Goal: Check status: Check status

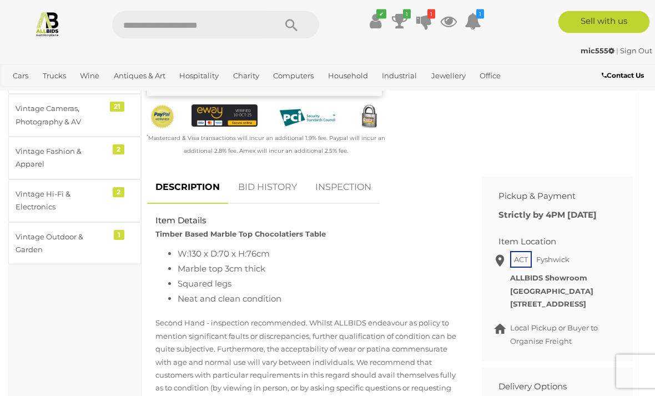
scroll to position [350, 0]
click at [378, 23] on icon at bounding box center [375, 21] width 12 height 20
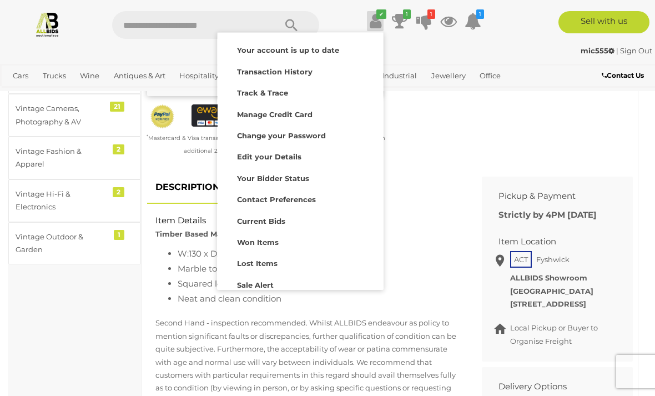
click at [267, 242] on strong "Won Items" at bounding box center [258, 241] width 42 height 9
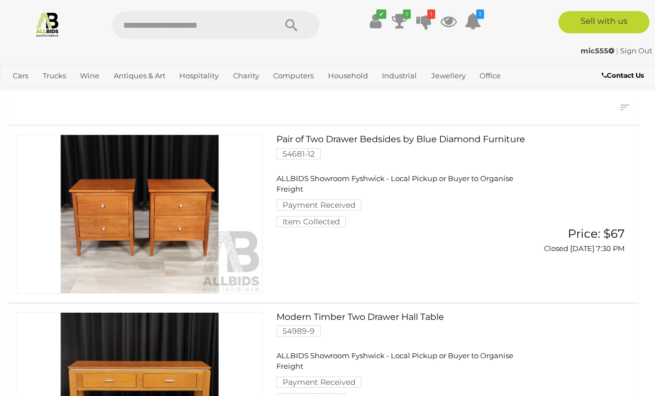
scroll to position [121, 0]
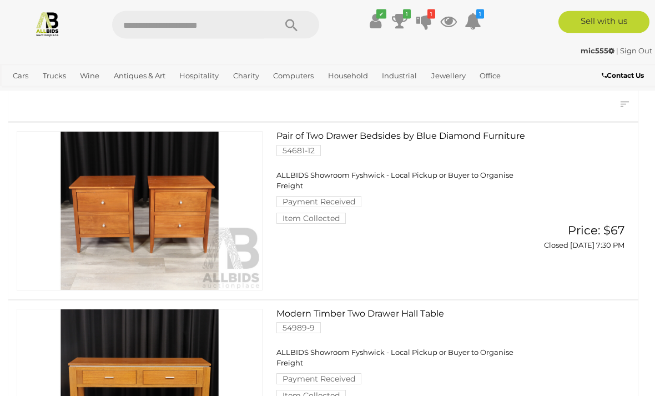
click at [170, 378] on link at bounding box center [140, 388] width 246 height 159
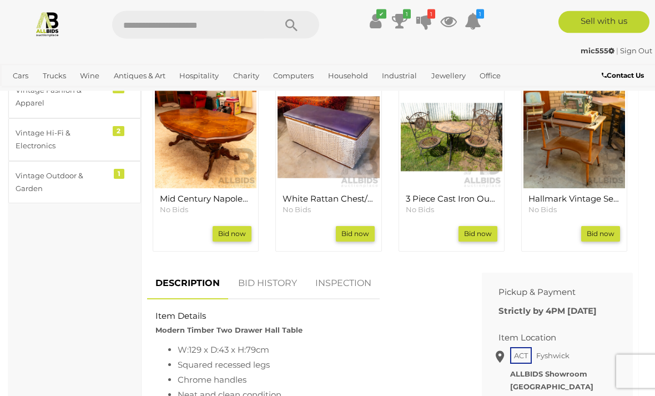
click at [397, 150] on div "3 Piece Cast Iron Outdoor Setting with Terracotta Tiled Mosaic Style Round Tabl…" at bounding box center [451, 172] width 123 height 177
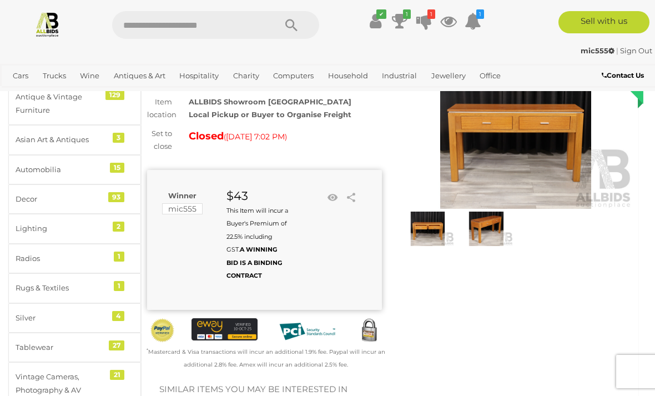
scroll to position [49, 0]
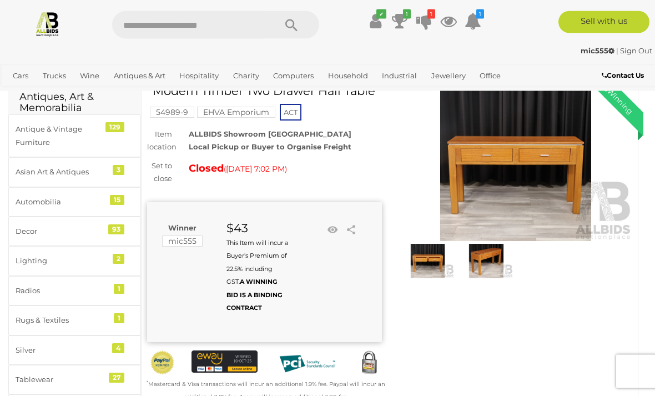
click at [432, 16] on icon "1" at bounding box center [431, 13] width 8 height 9
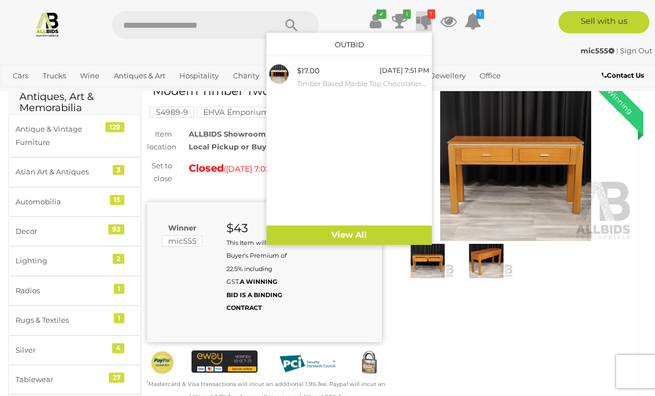
click at [321, 78] on small "Timber Based Marble Top Chocolatiers Table" at bounding box center [363, 84] width 132 height 12
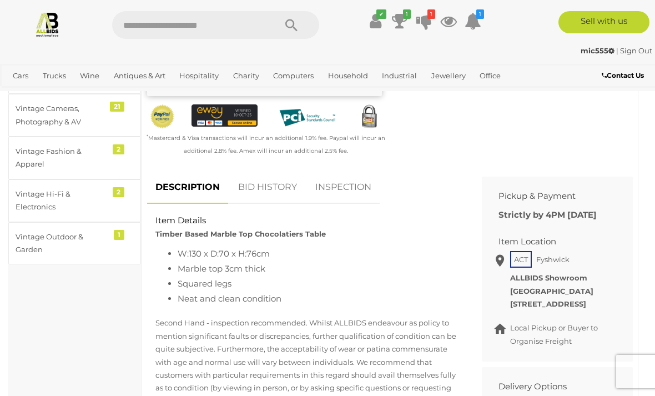
scroll to position [351, 0]
click at [261, 183] on link "BID HISTORY" at bounding box center [267, 186] width 75 height 33
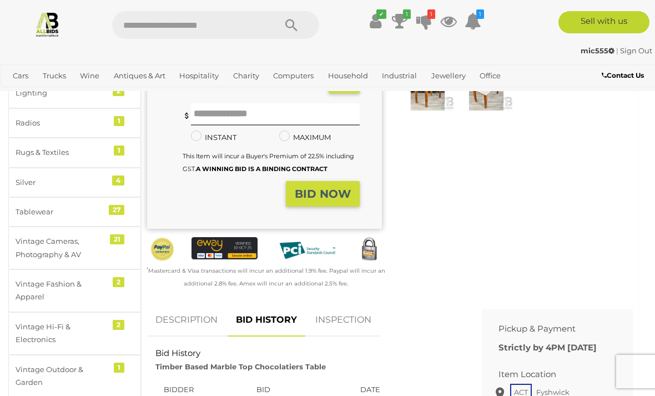
scroll to position [0, 0]
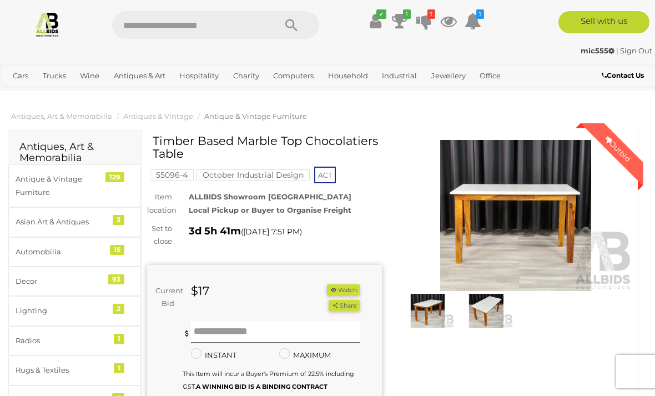
click at [406, 22] on icon at bounding box center [400, 21] width 16 height 20
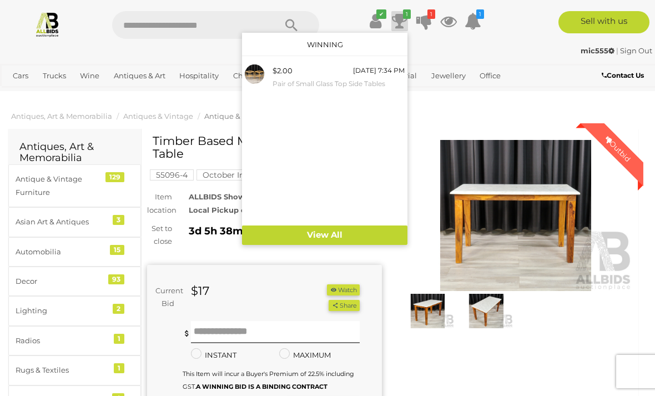
click at [471, 363] on div at bounding box center [327, 198] width 655 height 396
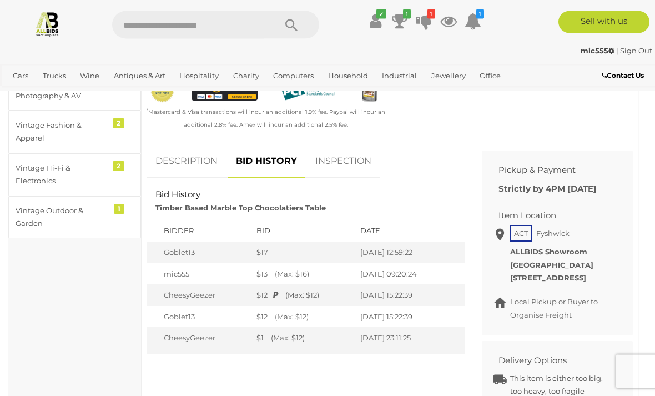
click at [178, 156] on link "DESCRIPTION" at bounding box center [186, 161] width 79 height 33
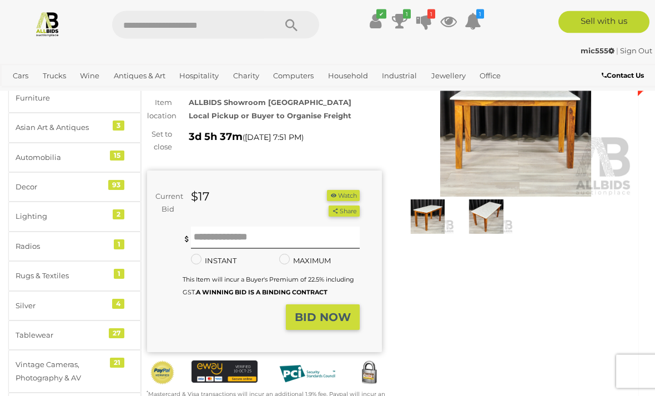
scroll to position [19, 0]
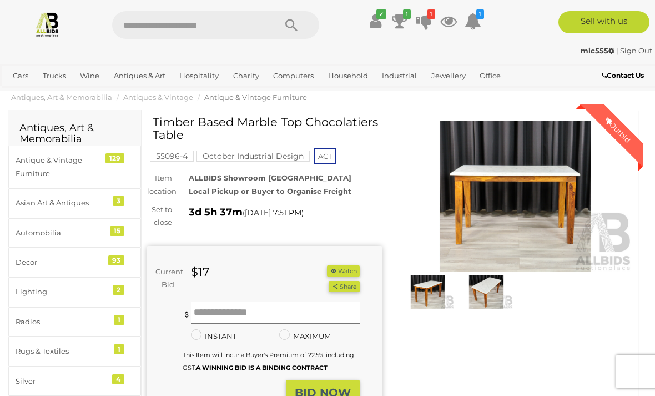
click at [518, 193] on img at bounding box center [515, 196] width 235 height 151
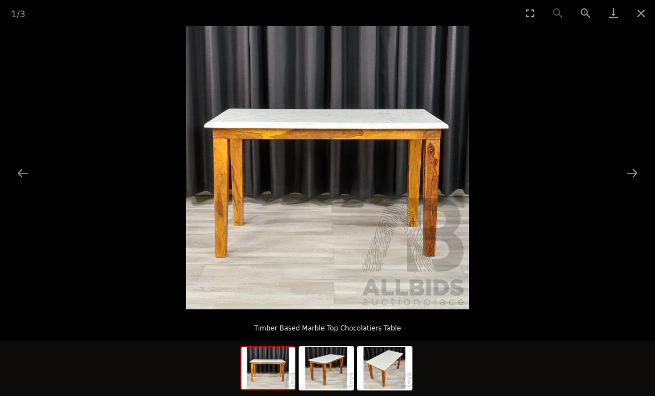
click at [640, 19] on button "Close gallery" at bounding box center [641, 13] width 28 height 26
